Goal: Task Accomplishment & Management: Manage account settings

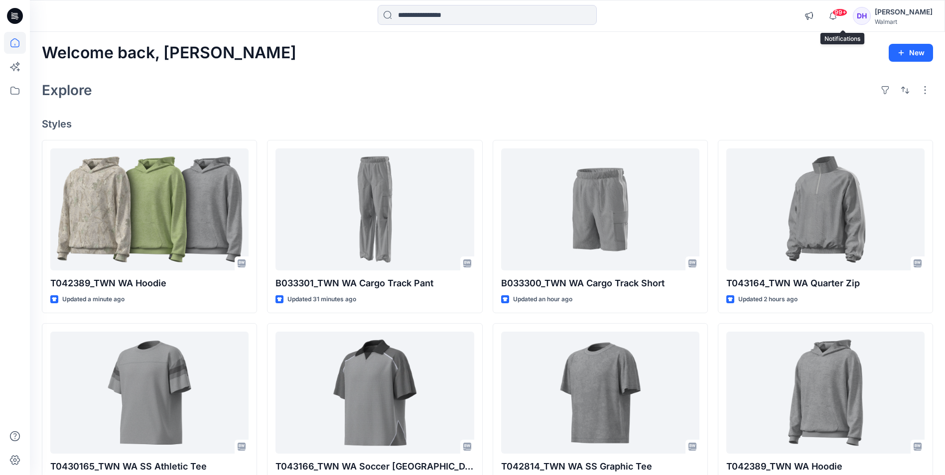
click at [847, 14] on span "99+" at bounding box center [839, 12] width 15 height 8
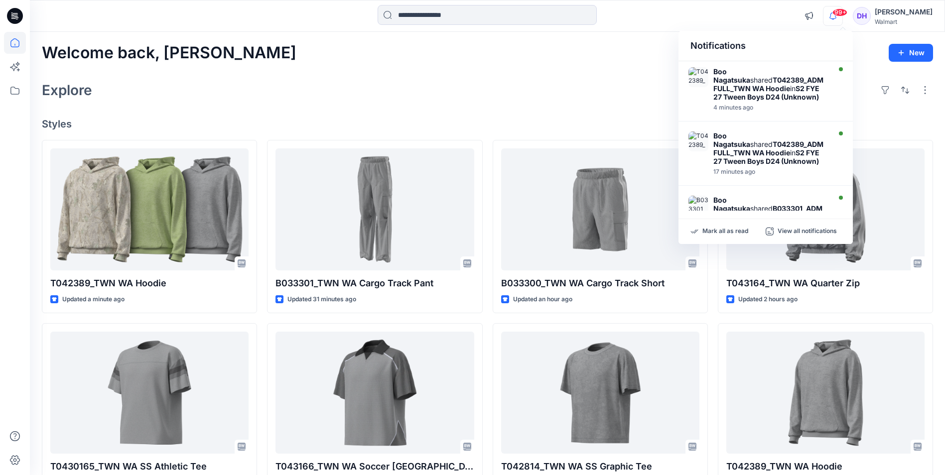
click at [572, 74] on div "Welcome back, [PERSON_NAME] New Explore Styles T042389_TWN WA Hoodie Updated a …" at bounding box center [487, 380] width 915 height 696
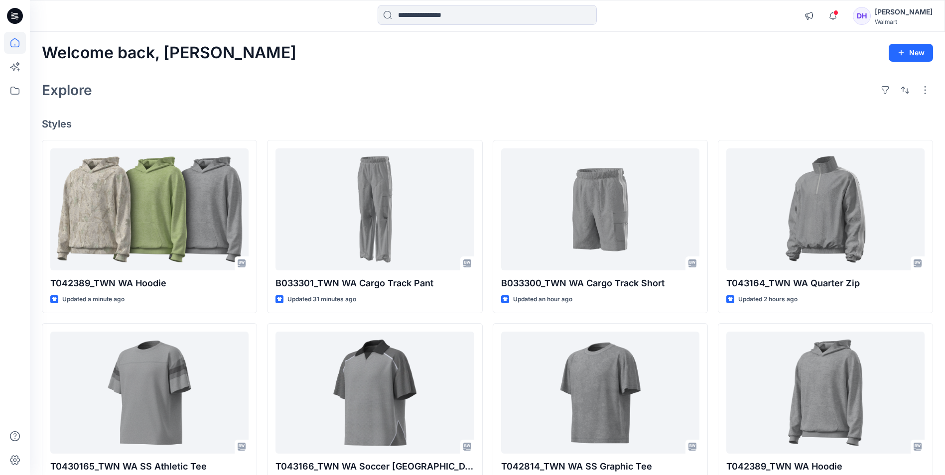
click at [906, 14] on div "[PERSON_NAME]" at bounding box center [903, 12] width 58 height 12
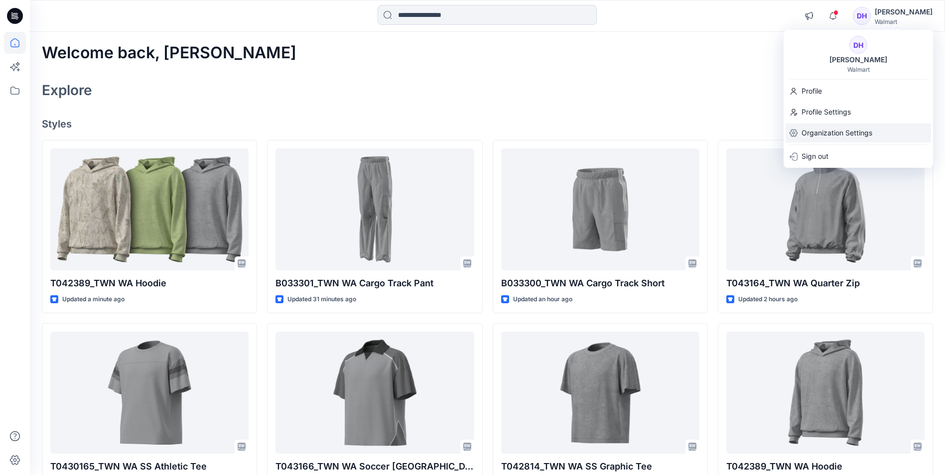
click at [852, 136] on p "Organization Settings" at bounding box center [836, 132] width 71 height 19
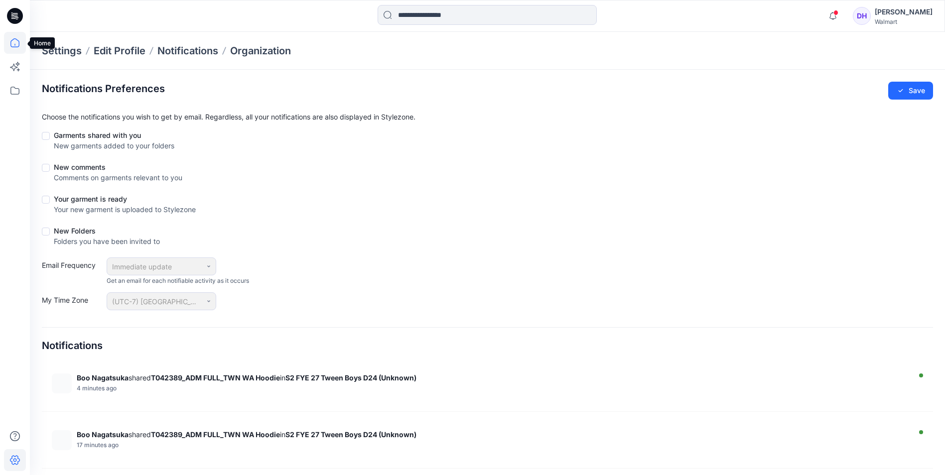
click at [16, 42] on icon at bounding box center [15, 43] width 22 height 22
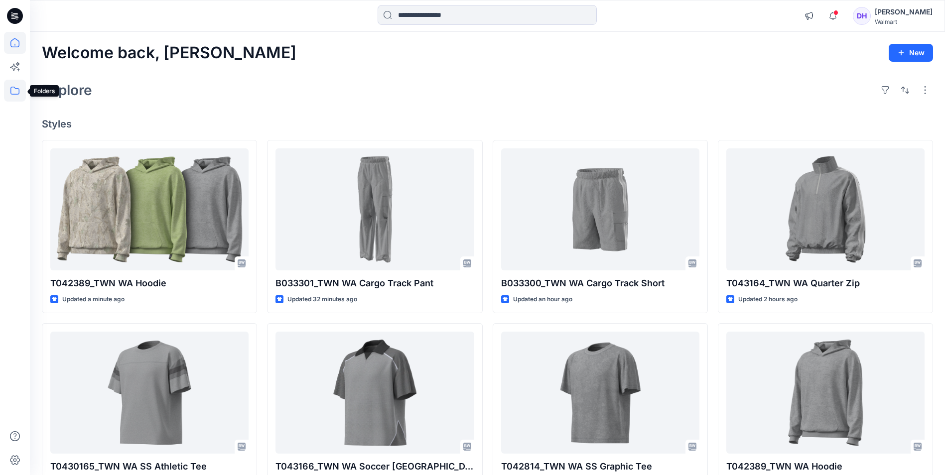
click at [16, 93] on icon at bounding box center [15, 91] width 22 height 22
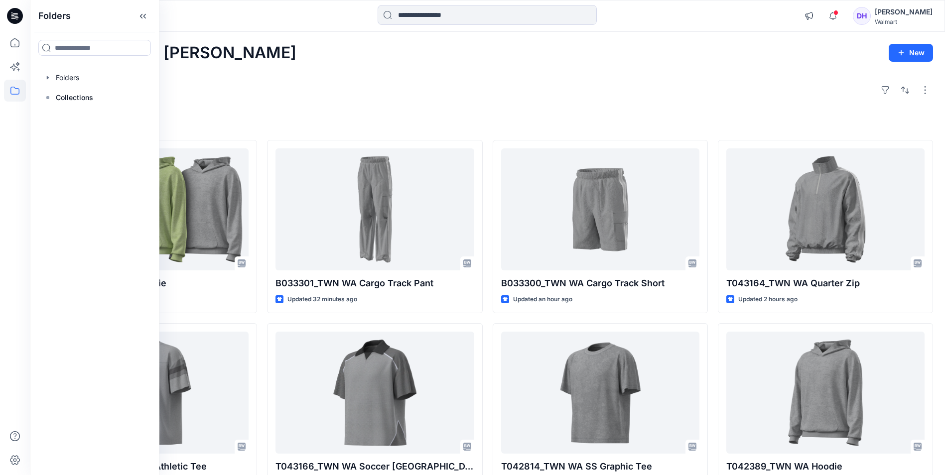
click at [293, 100] on div "Explore" at bounding box center [487, 90] width 891 height 24
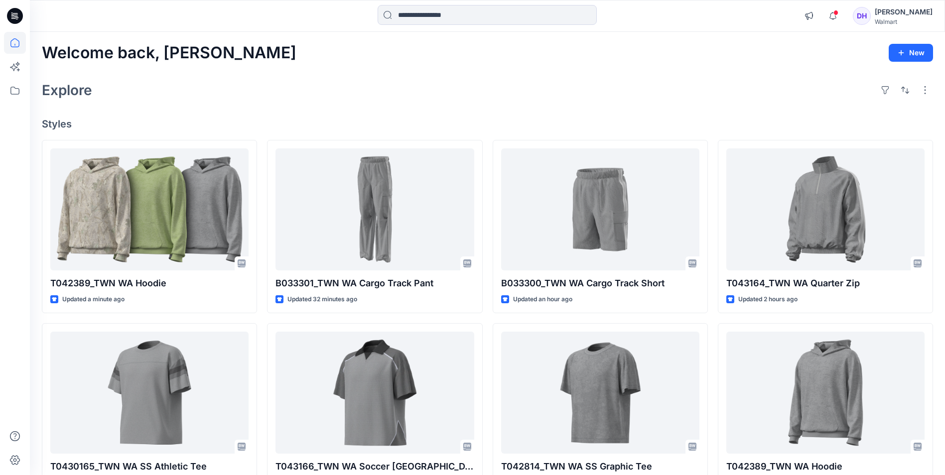
scroll to position [50, 0]
